Goal: Information Seeking & Learning: Learn about a topic

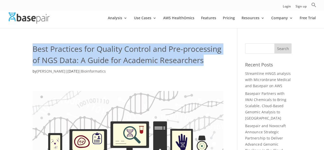
drag, startPoint x: 34, startPoint y: 48, endPoint x: 223, endPoint y: 57, distance: 189.2
click at [223, 57] on h1 "Best Practices for Quality Control and Pre-processing of NGS Data: A Guide for …" at bounding box center [128, 55] width 191 height 25
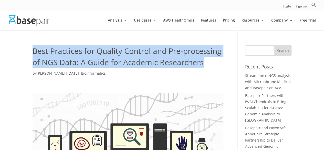
copy h1 "Best Practices for Quality Control and Pre-processing of NGS Data: A Guide for …"
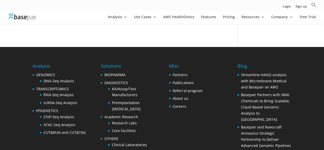
scroll to position [1085, 0]
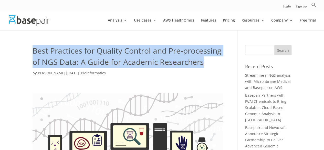
drag, startPoint x: 33, startPoint y: 50, endPoint x: 203, endPoint y: 67, distance: 170.9
click at [203, 67] on h1 "Best Practices for Quality Control and Pre-processing of NGS Data: A Guide for …" at bounding box center [128, 57] width 191 height 25
copy h1 "Best Practices for Quality Control and Pre-processing of NGS Data: A Guide for …"
